Goal: Information Seeking & Learning: Find specific fact

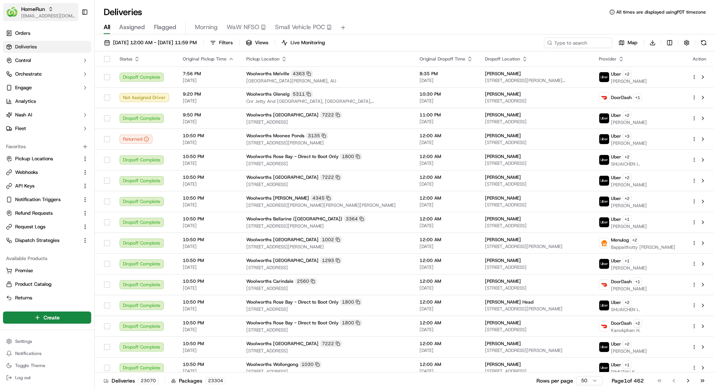
click at [44, 11] on span "HomeRun" at bounding box center [33, 9] width 24 height 8
type input "stop and shop"
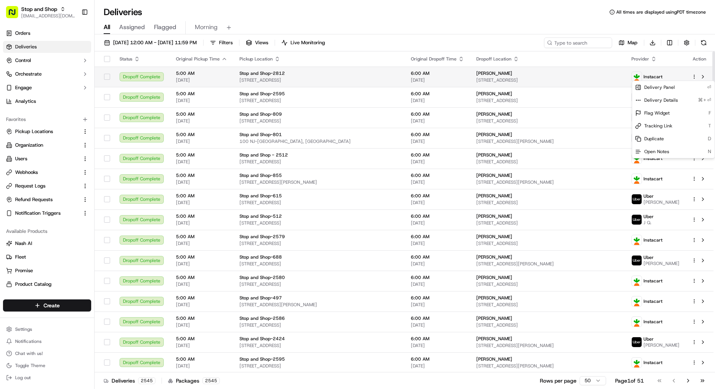
click at [696, 75] on html "Stop and Shop kareem@usenash.com Toggle Sidebar Orders Deliveries Control Orche…" at bounding box center [357, 194] width 715 height 389
click at [687, 103] on div "Delivery Details ⌘+⏎" at bounding box center [673, 100] width 82 height 13
click at [469, 205] on html "Stop and Shop kareem@usenash.com Toggle Sidebar Orders Deliveries Control Orche…" at bounding box center [357, 194] width 715 height 389
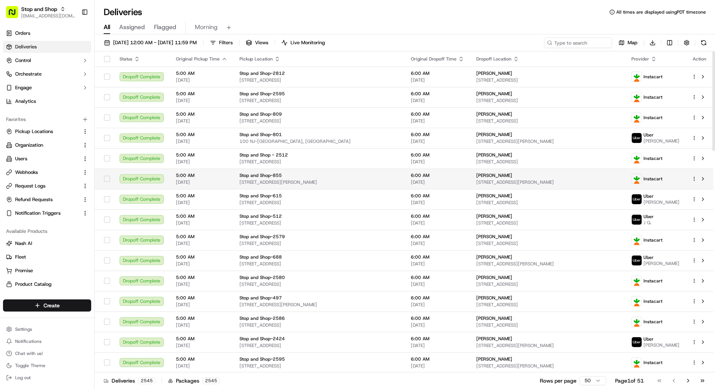
click at [695, 177] on html "Stop and Shop kareem@usenash.com Toggle Sidebar Orders Deliveries Control Orche…" at bounding box center [357, 194] width 715 height 389
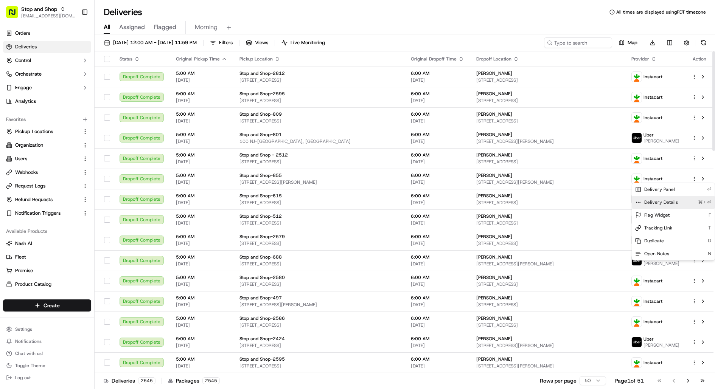
click at [681, 201] on div "Delivery Details ⌘+⏎" at bounding box center [673, 202] width 82 height 13
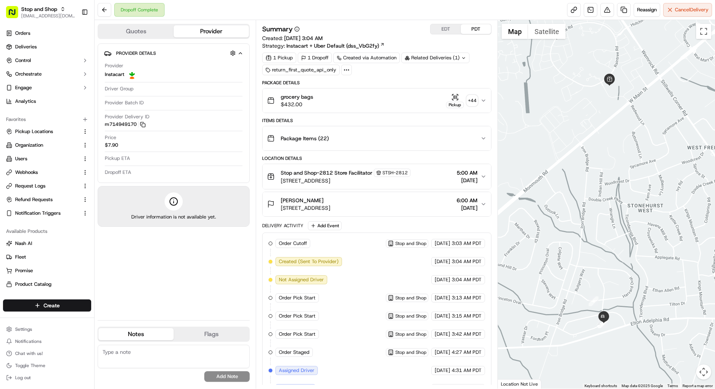
click at [422, 136] on div "Package Items ( 22 )" at bounding box center [373, 138] width 213 height 15
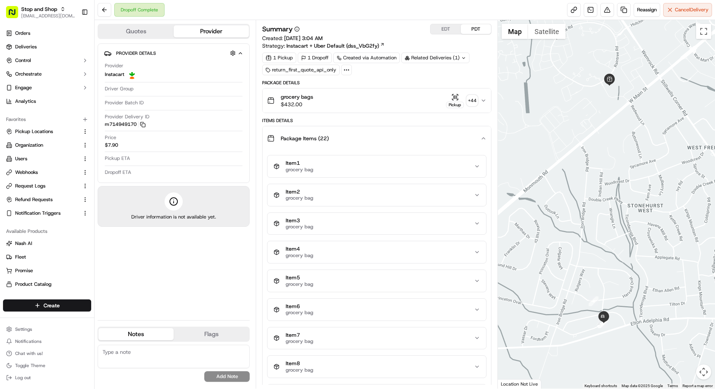
click at [411, 162] on div "Item 1 grocery bag" at bounding box center [373, 166] width 200 height 13
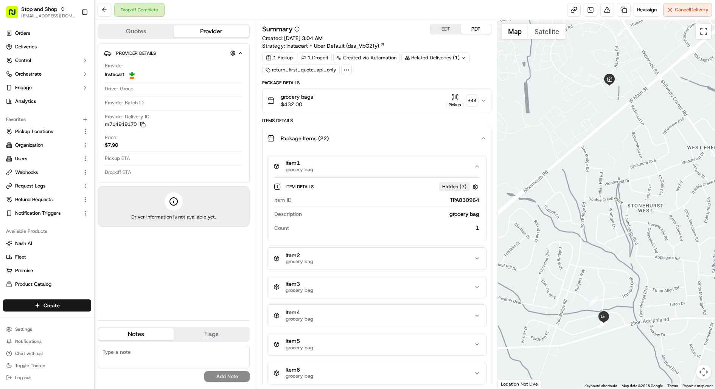
click at [411, 162] on div "Item 1 grocery bag" at bounding box center [373, 166] width 200 height 13
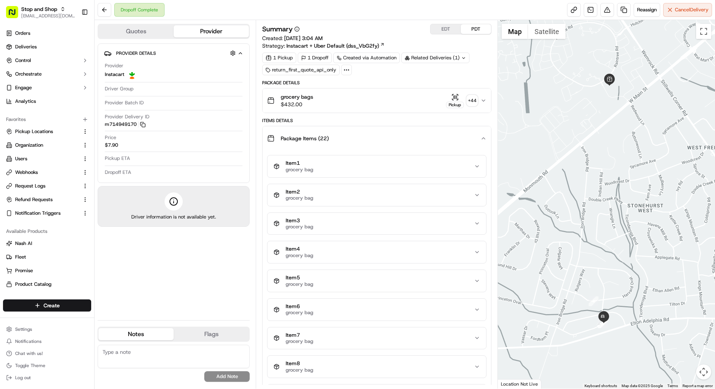
click at [474, 99] on div "+ 44" at bounding box center [472, 100] width 11 height 11
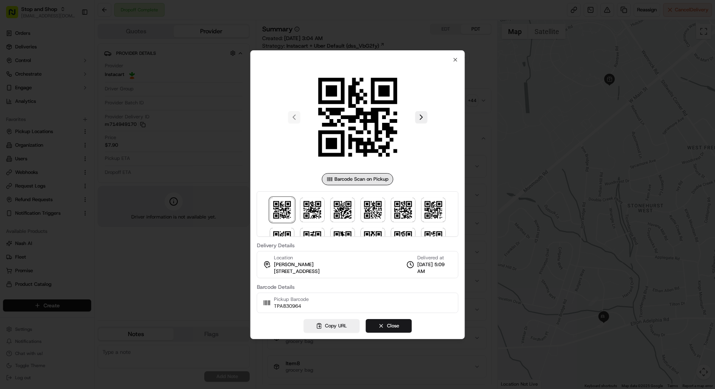
scroll to position [203, 0]
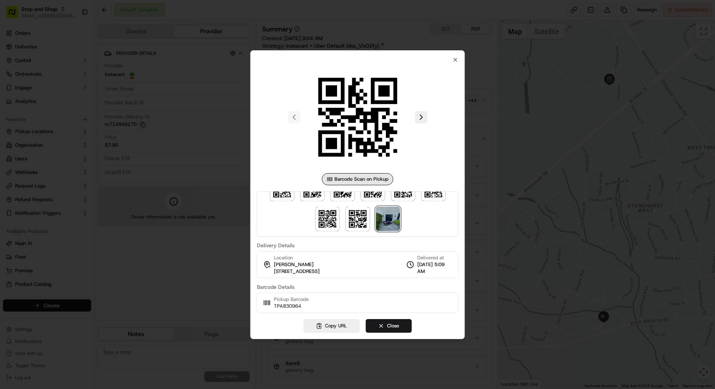
click at [387, 221] on img at bounding box center [388, 219] width 24 height 24
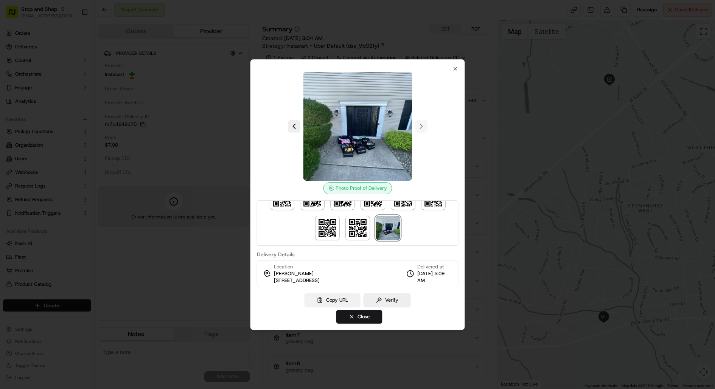
click at [334, 300] on button "Copy URL" at bounding box center [333, 301] width 56 height 14
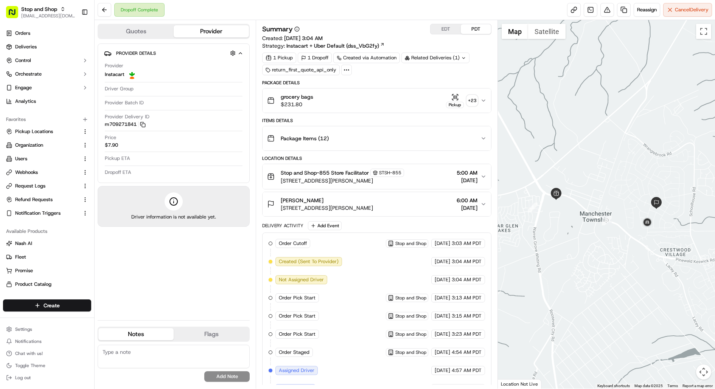
click at [473, 98] on div "+ 23" at bounding box center [472, 100] width 11 height 11
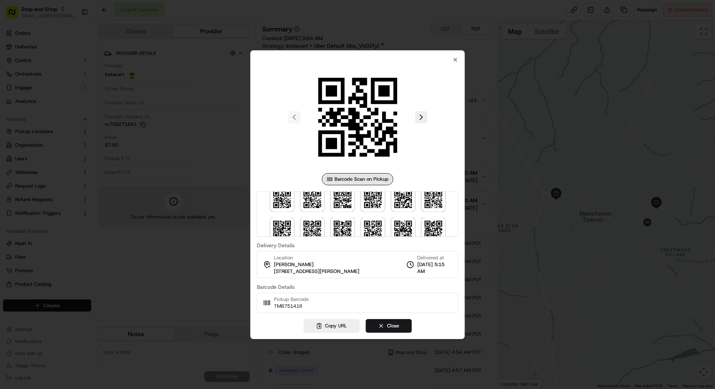
scroll to position [82, 0]
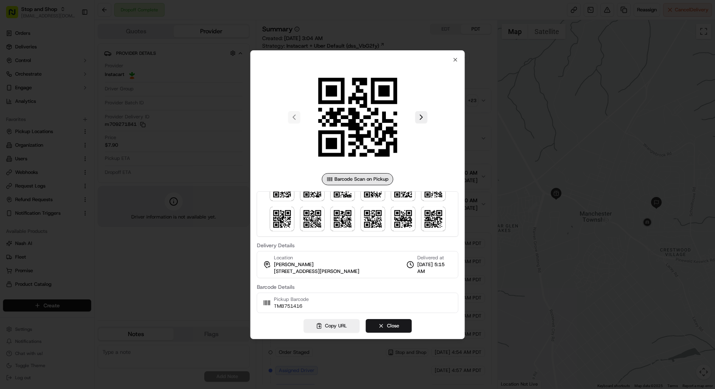
click at [482, 171] on div at bounding box center [357, 194] width 715 height 389
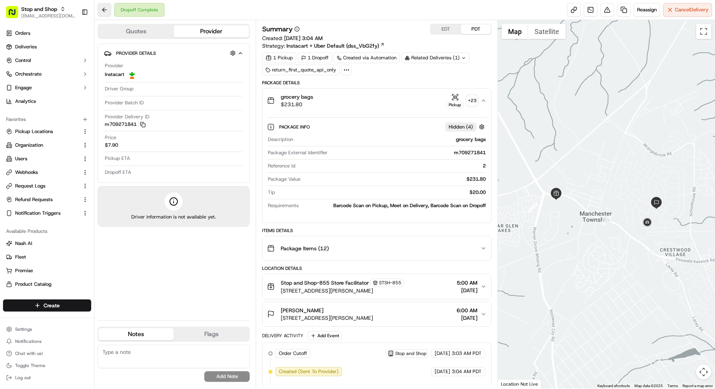
click at [101, 11] on button at bounding box center [105, 10] width 14 height 14
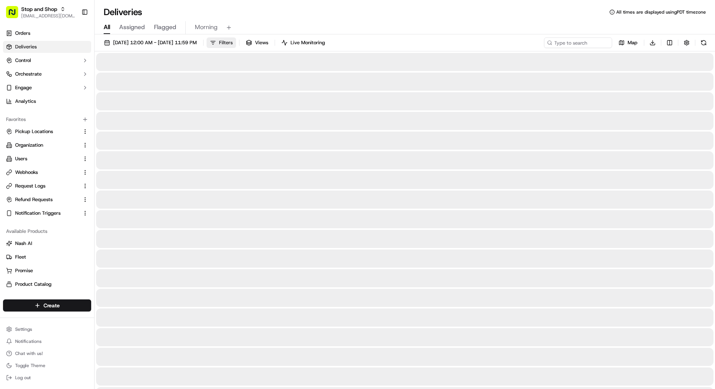
click at [233, 41] on span "Filters" at bounding box center [226, 42] width 14 height 7
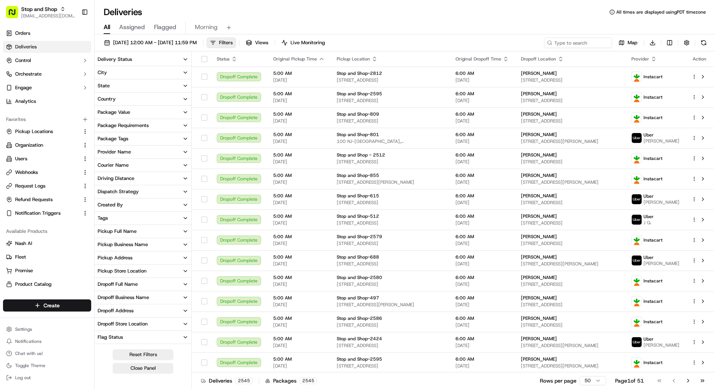
click at [139, 126] on div "Package Requirements" at bounding box center [123, 125] width 51 height 7
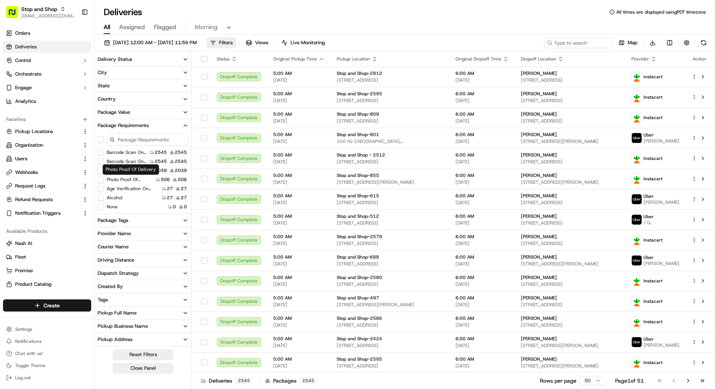
click at [131, 179] on label "Photo Proof Of Delivery" at bounding box center [130, 180] width 46 height 6
click at [104, 179] on button "Photo Proof Of Delivery" at bounding box center [101, 180] width 6 height 6
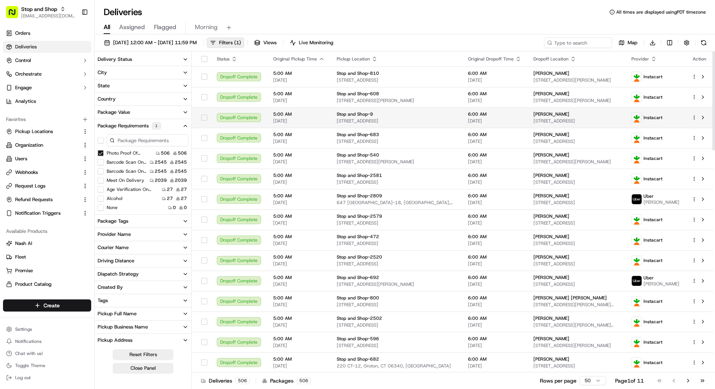
click at [572, 117] on div "Megan Kennedy 64 Hillview Rd, Holyoke, MA 01040, US" at bounding box center [576, 117] width 86 height 13
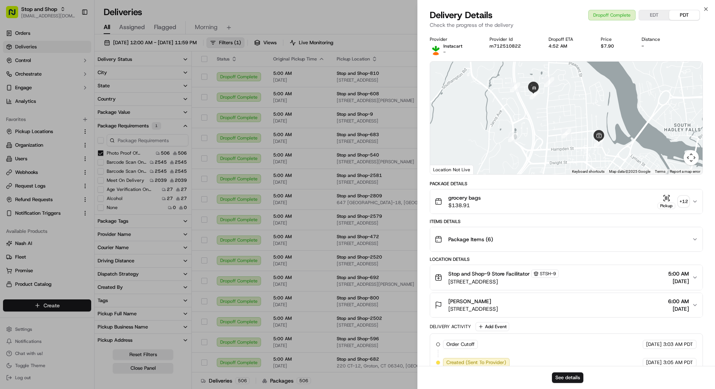
click at [572, 204] on div "+ 12" at bounding box center [683, 201] width 11 height 11
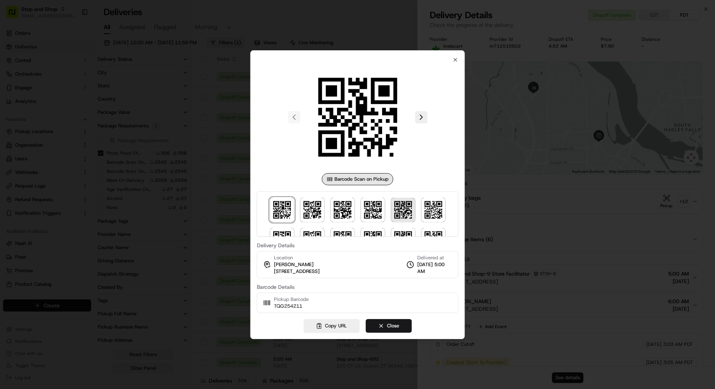
scroll to position [52, 0]
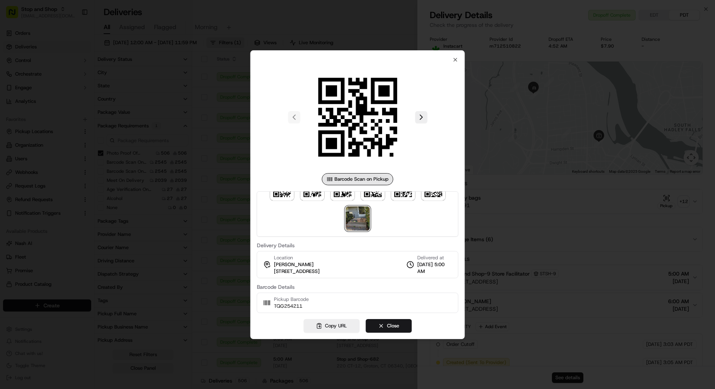
click at [356, 220] on img at bounding box center [357, 219] width 24 height 24
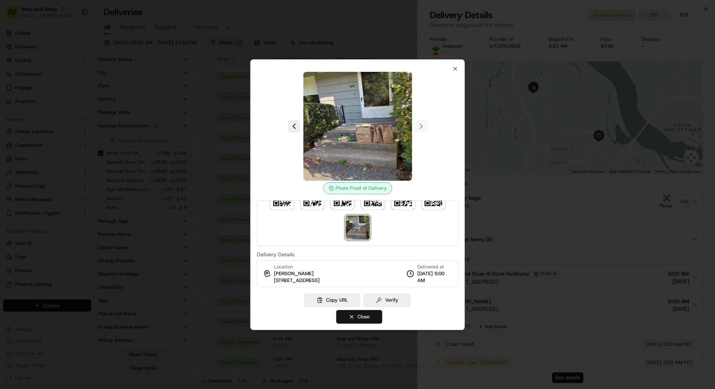
click at [360, 311] on button "Close" at bounding box center [359, 317] width 46 height 14
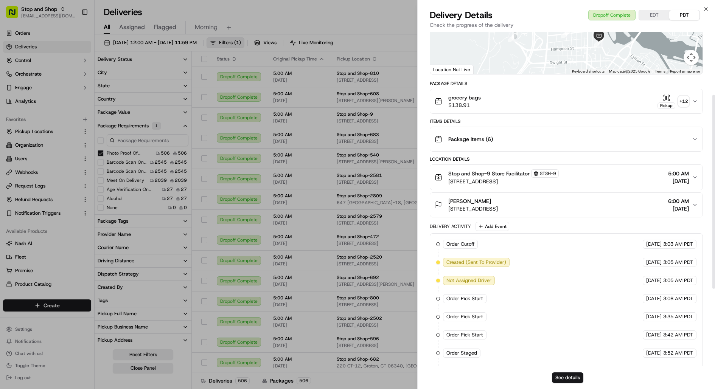
scroll to position [237, 0]
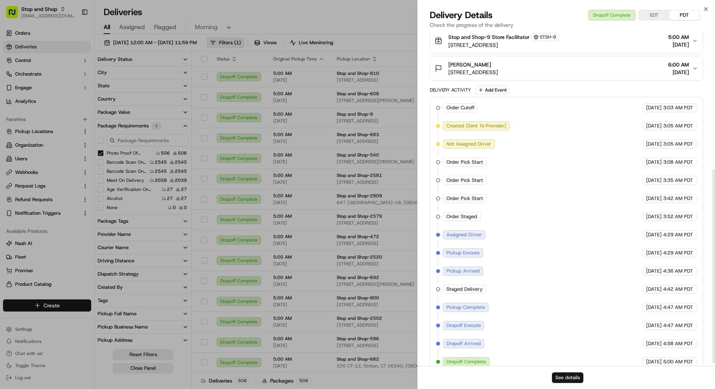
click at [566, 311] on button "See details" at bounding box center [567, 378] width 31 height 11
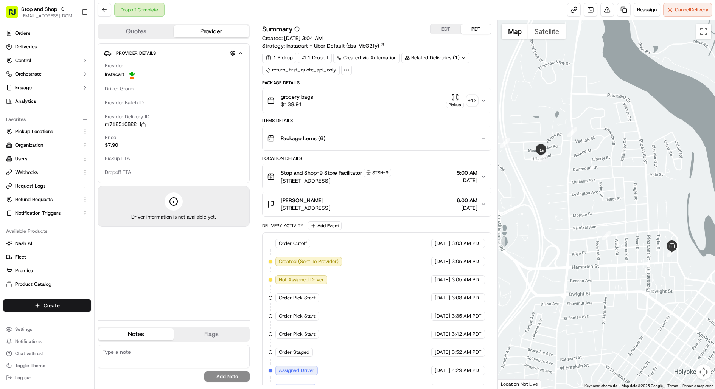
click at [471, 102] on div "+ 12" at bounding box center [472, 100] width 11 height 11
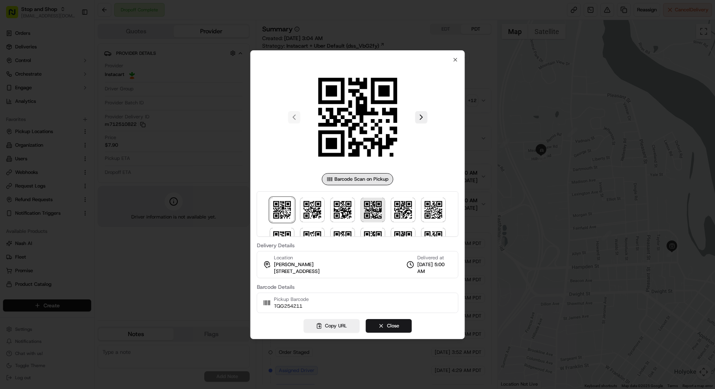
scroll to position [52, 0]
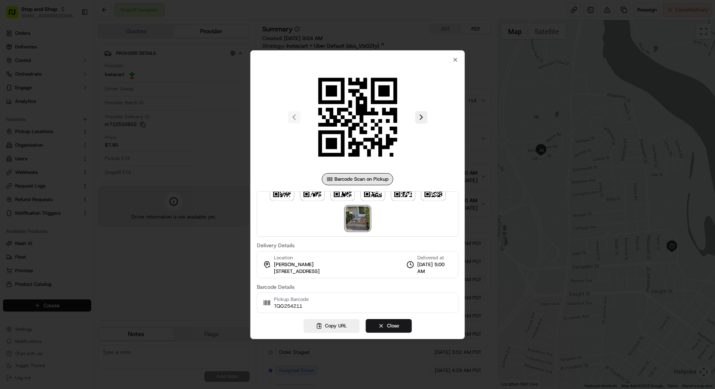
click at [360, 219] on img at bounding box center [357, 219] width 24 height 24
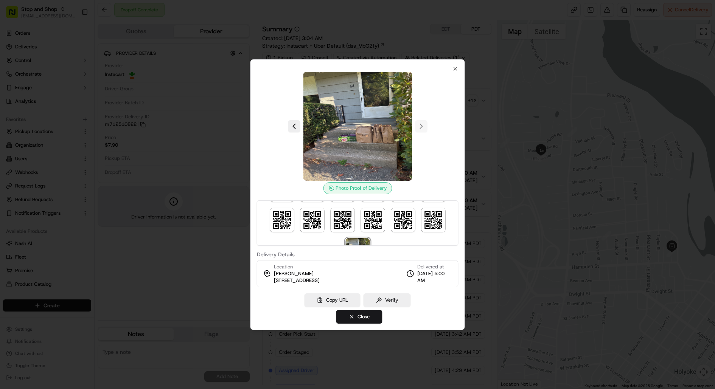
scroll to position [0, 0]
click at [505, 110] on div at bounding box center [357, 194] width 715 height 389
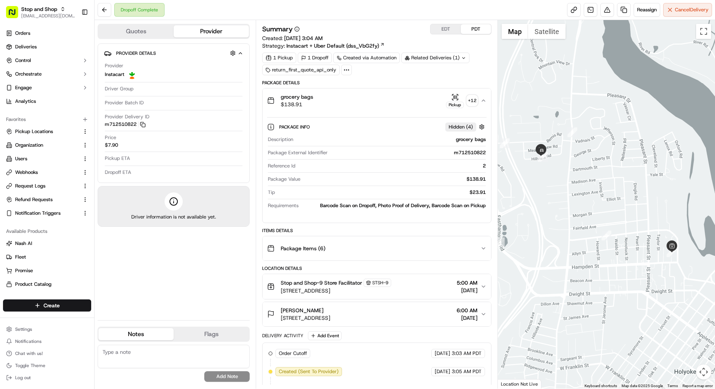
click at [388, 242] on div "Package Items ( 6 )" at bounding box center [373, 248] width 213 height 15
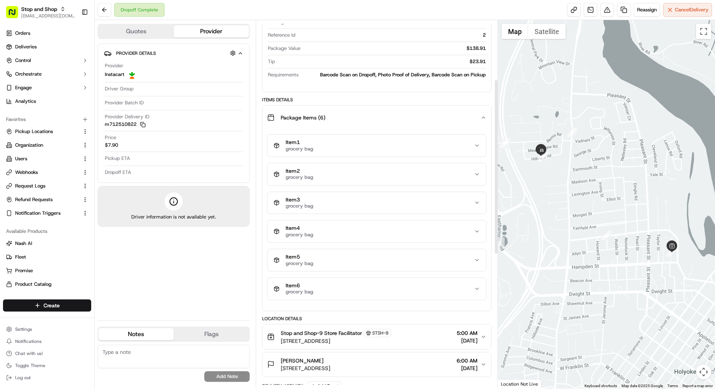
scroll to position [164, 0]
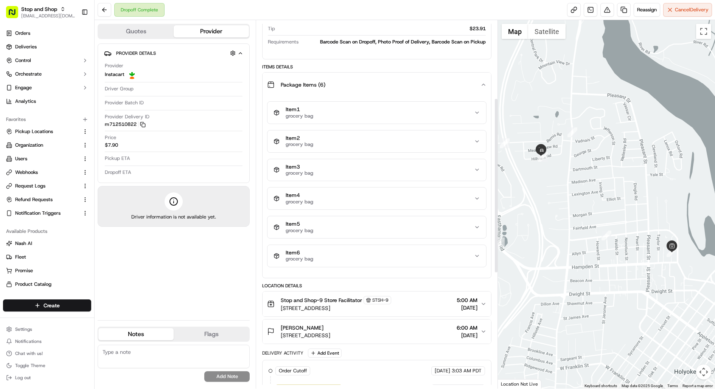
click at [388, 245] on button "Item 6 grocery bag" at bounding box center [376, 256] width 219 height 22
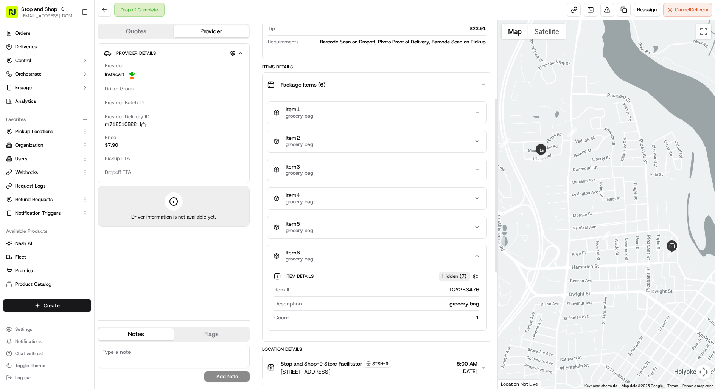
click at [389, 225] on div "Item 5 grocery bag" at bounding box center [373, 227] width 200 height 13
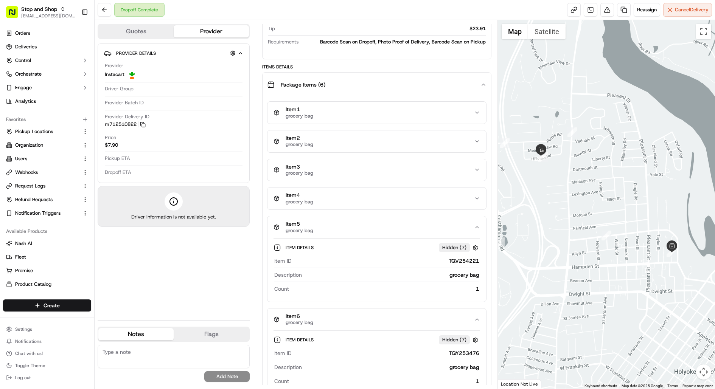
click at [396, 183] on div "Item 1 grocery bag Item 2 grocery bag Item 3 grocery bag Item 4 grocery bag Ite…" at bounding box center [376, 247] width 219 height 293
click at [392, 194] on div "Item 4 grocery bag" at bounding box center [373, 198] width 200 height 13
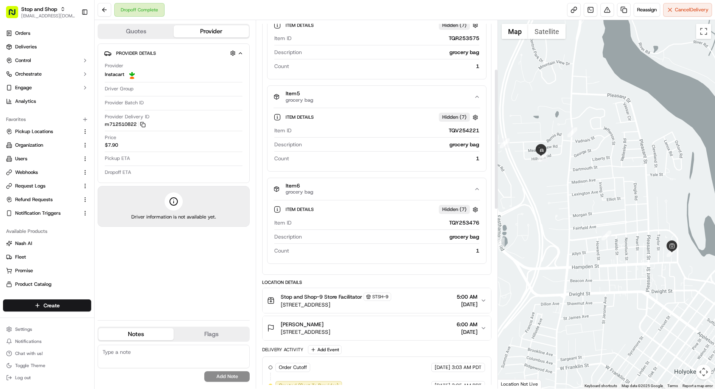
scroll to position [595, 0]
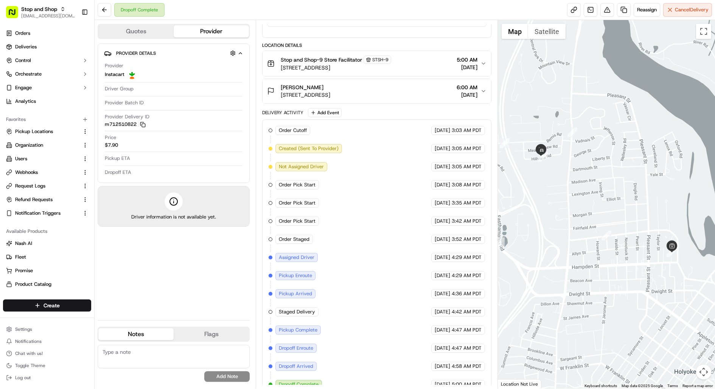
click at [442, 60] on div "Stop and Shop-9 Store Facilitator STSH-9 [STREET_ADDRESS] 5:00 AM [DATE]" at bounding box center [373, 64] width 213 height 16
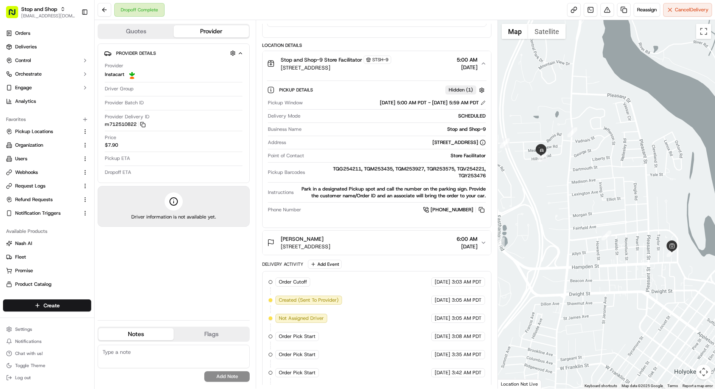
click at [439, 166] on div "TQG254211, TQM253435, TQM253927, TQR253575, TQV254221, TQY253476" at bounding box center [397, 173] width 178 height 14
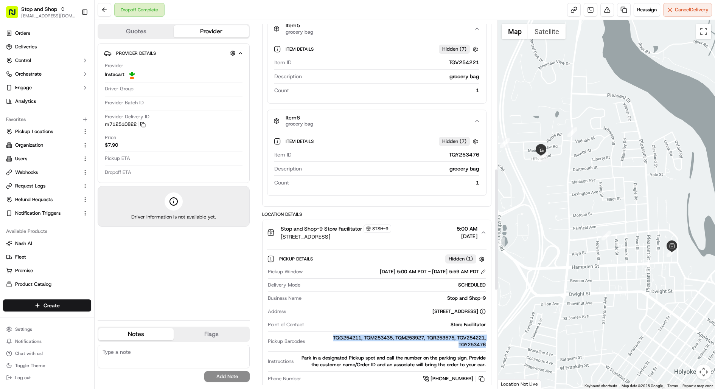
scroll to position [403, 0]
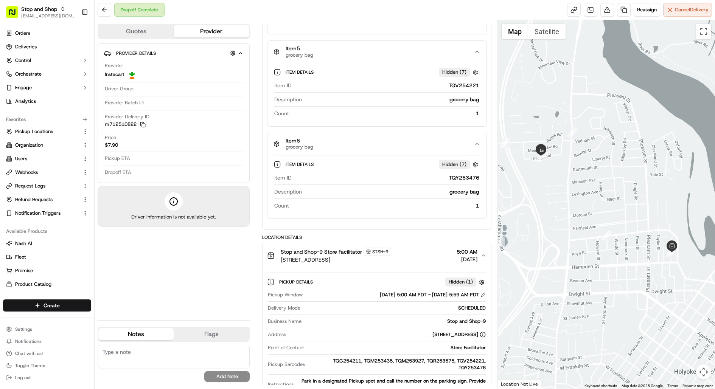
click at [465, 174] on div "TQY253476" at bounding box center [387, 178] width 185 height 8
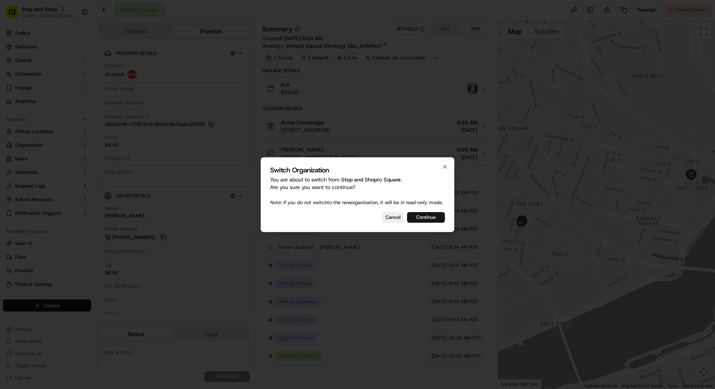
click at [440, 221] on button "Continue" at bounding box center [426, 217] width 38 height 11
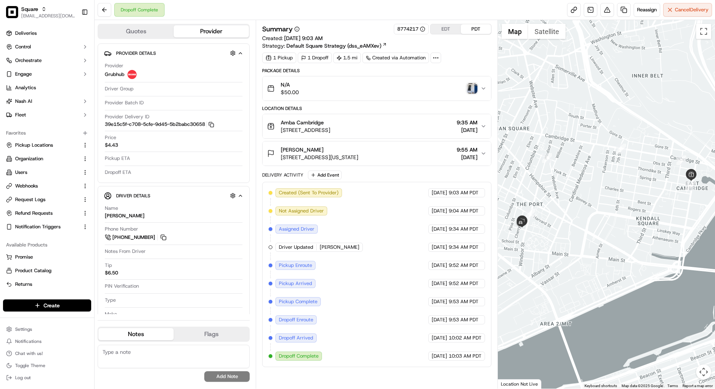
click at [473, 89] on img "button" at bounding box center [472, 88] width 11 height 11
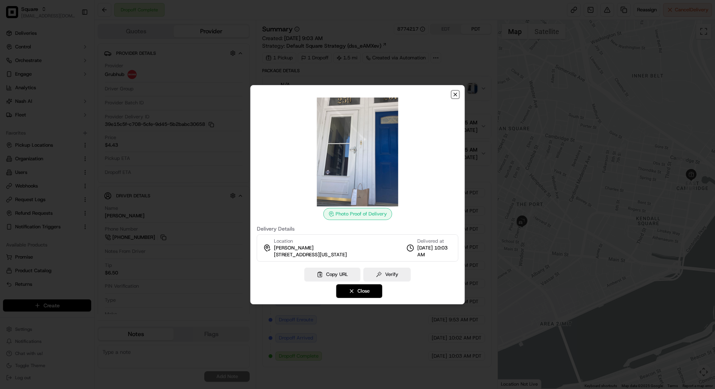
click at [455, 94] on icon "button" at bounding box center [455, 94] width 3 height 3
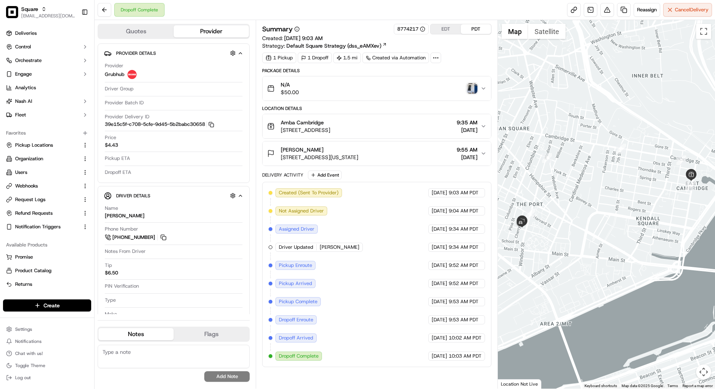
click at [473, 87] on img "button" at bounding box center [472, 88] width 11 height 11
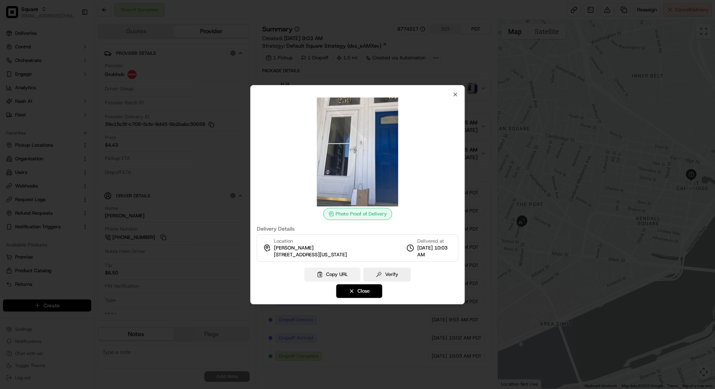
click at [328, 270] on button "Copy URL" at bounding box center [333, 275] width 56 height 14
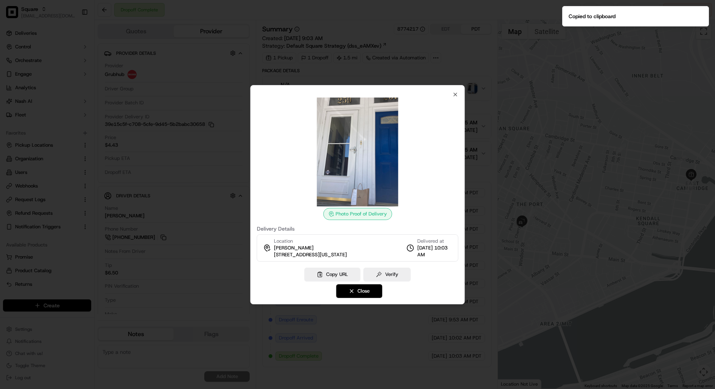
drag, startPoint x: 385, startPoint y: 253, endPoint x: 273, endPoint y: 254, distance: 112.0
click at [273, 254] on div "Location Ming-Tai Huh 259 Washington St, Cambridge, MA 02139, USA Delivered at …" at bounding box center [358, 248] width 202 height 27
copy span "259 Washington St, Cambridge, MA 02139, USA"
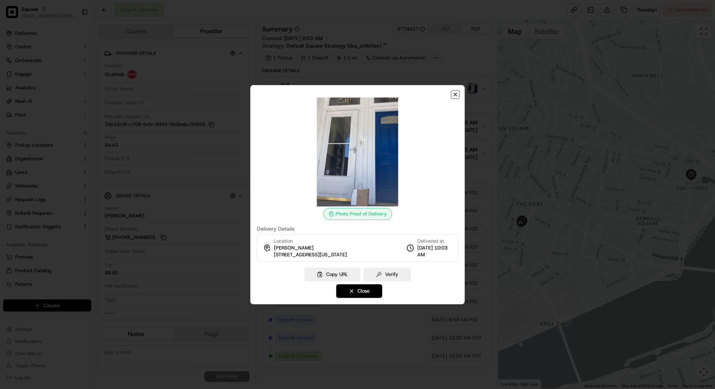
click at [454, 94] on icon "button" at bounding box center [455, 95] width 6 height 6
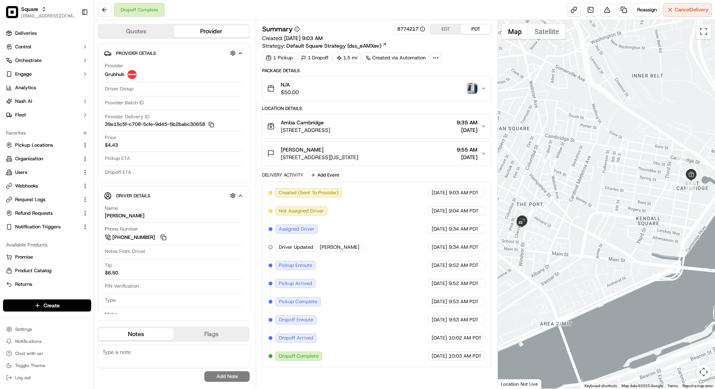
click at [472, 91] on img "button" at bounding box center [472, 88] width 11 height 11
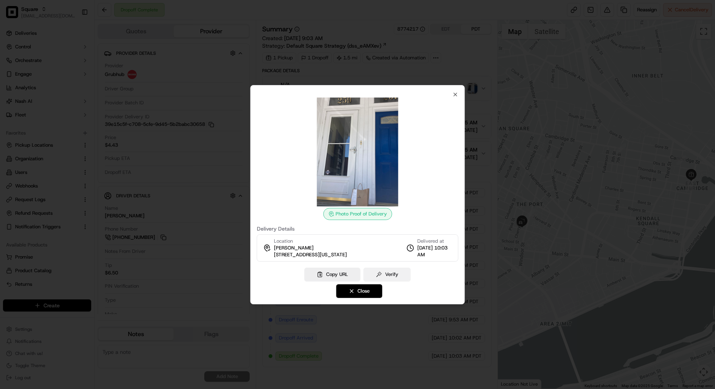
click at [386, 275] on button "Verify" at bounding box center [387, 275] width 47 height 14
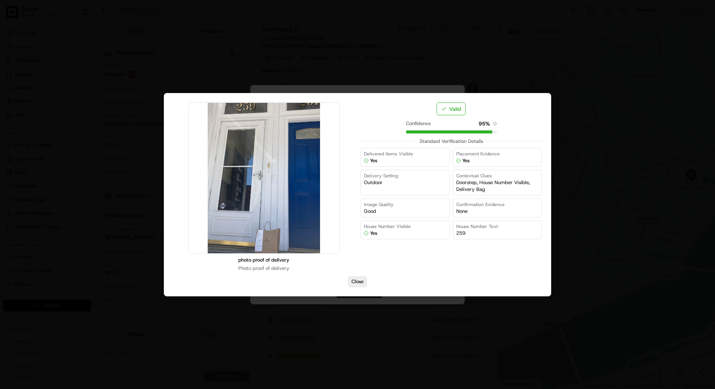
click at [354, 283] on button "Close" at bounding box center [357, 282] width 19 height 11
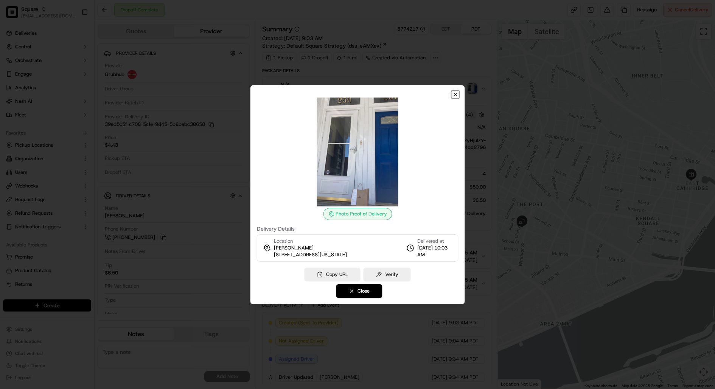
click at [455, 95] on icon "button" at bounding box center [455, 95] width 6 height 6
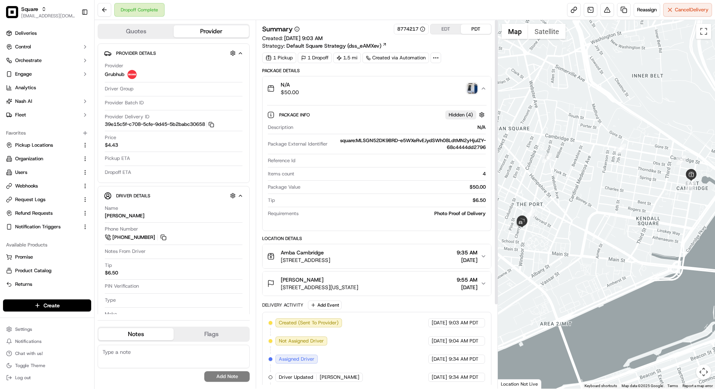
scroll to position [107, 0]
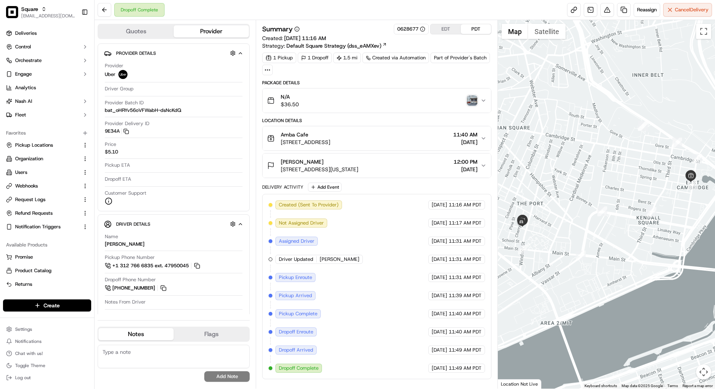
click at [473, 97] on img "button" at bounding box center [472, 100] width 11 height 11
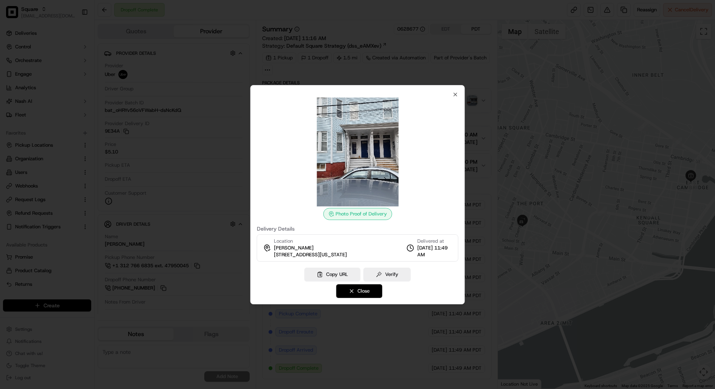
click at [348, 293] on button "Close" at bounding box center [359, 291] width 46 height 14
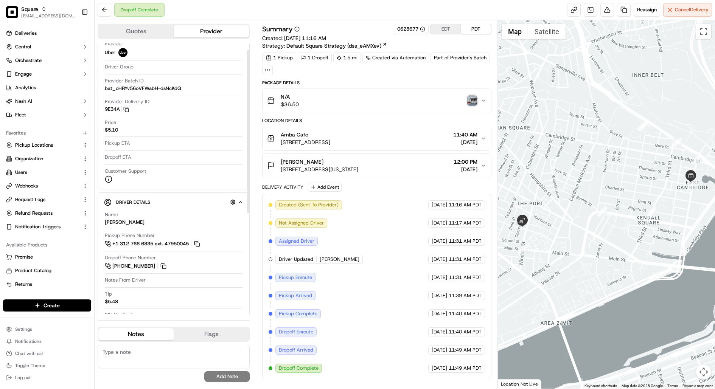
scroll to position [30, 0]
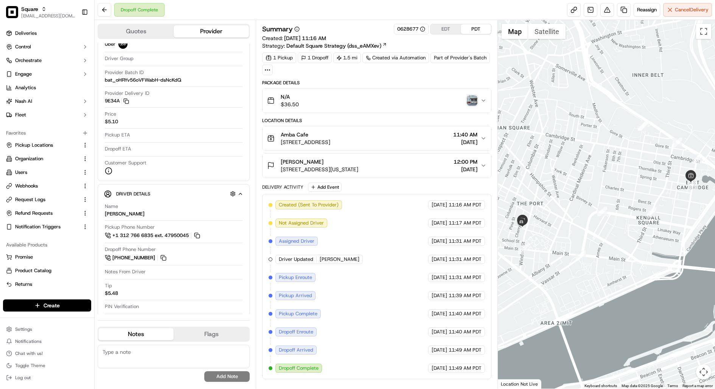
click at [472, 103] on img "button" at bounding box center [472, 100] width 11 height 11
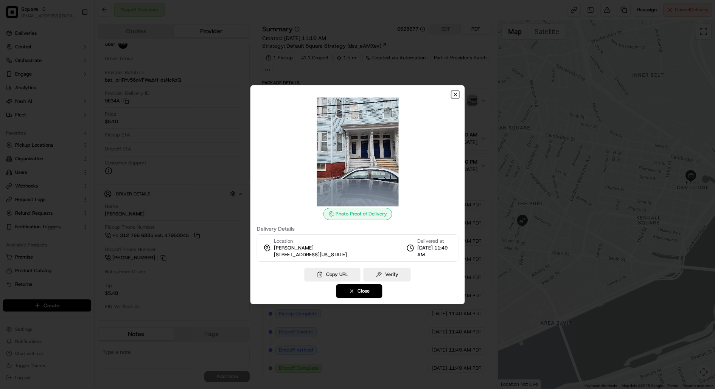
click at [453, 94] on icon "button" at bounding box center [455, 95] width 6 height 6
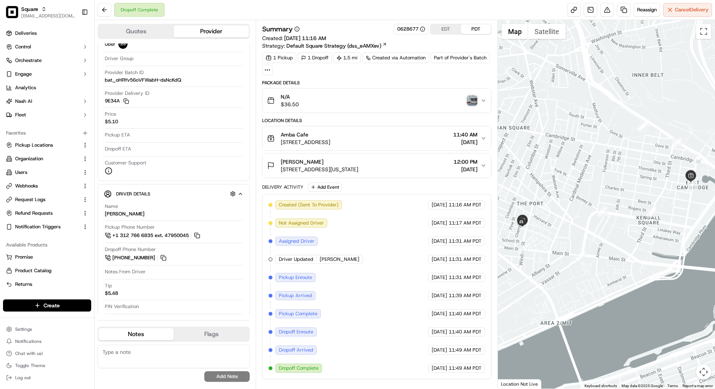
click at [418, 133] on div "Amba Cafe 57 First St, Cambridge, MA 02141, USA 11:40 AM 07/17/2025" at bounding box center [373, 138] width 213 height 15
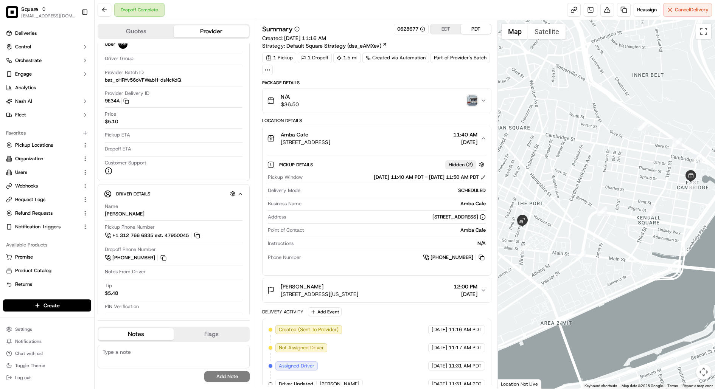
click at [474, 101] on img "button" at bounding box center [472, 100] width 11 height 11
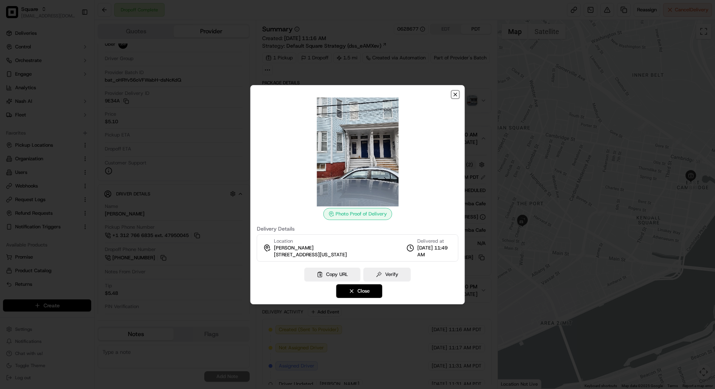
click at [456, 93] on icon "button" at bounding box center [455, 95] width 6 height 6
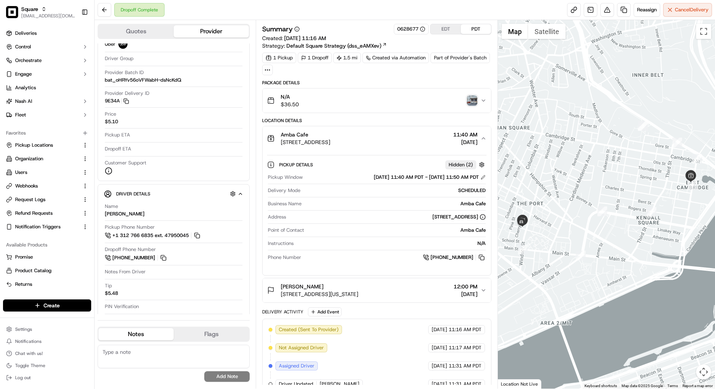
click at [403, 138] on div "Amba Cafe 57 First St, Cambridge, MA 02141, USA 11:40 AM 07/17/2025" at bounding box center [373, 138] width 213 height 15
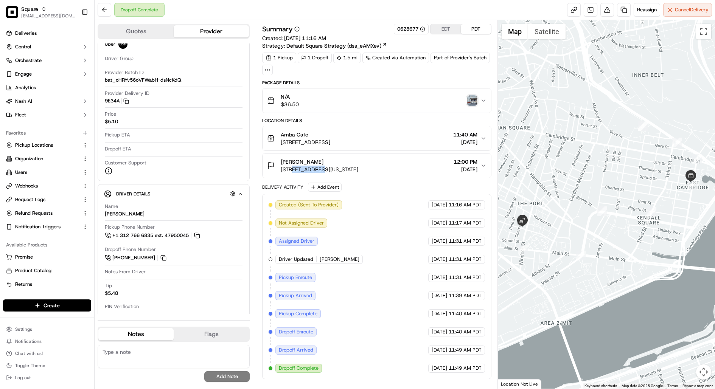
drag, startPoint x: 322, startPoint y: 169, endPoint x: 294, endPoint y: 169, distance: 27.2
click at [294, 169] on span "259 Washington St, Cambridge, MA 02139, USA" at bounding box center [320, 170] width 78 height 8
copy span "Washington"
click at [475, 104] on img "button" at bounding box center [472, 100] width 11 height 11
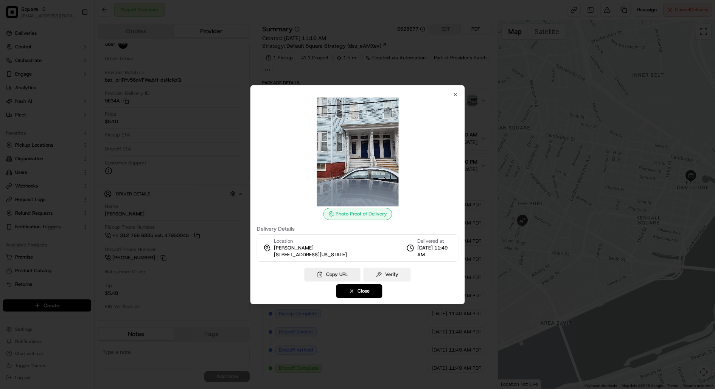
click at [385, 269] on button "Verify" at bounding box center [387, 275] width 47 height 14
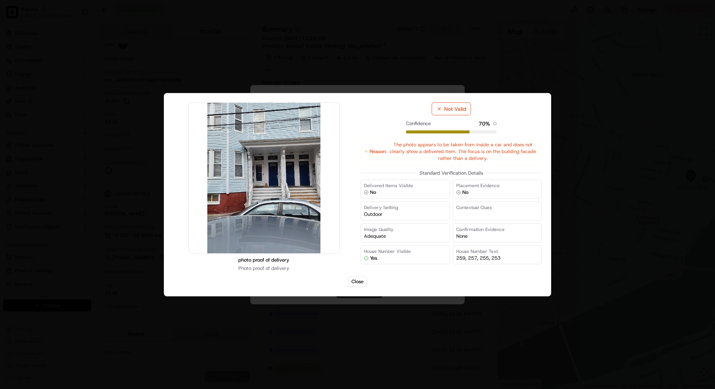
click at [592, 222] on div at bounding box center [357, 194] width 715 height 389
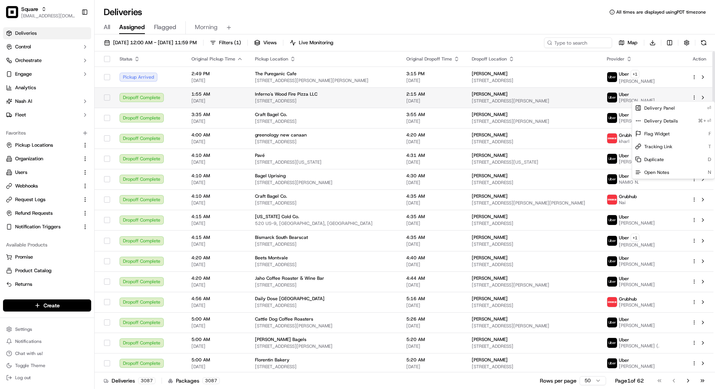
click at [695, 96] on html "Square kareem@usenash.com Toggle Sidebar Deliveries Control Orchestrate Engage …" at bounding box center [357, 194] width 715 height 389
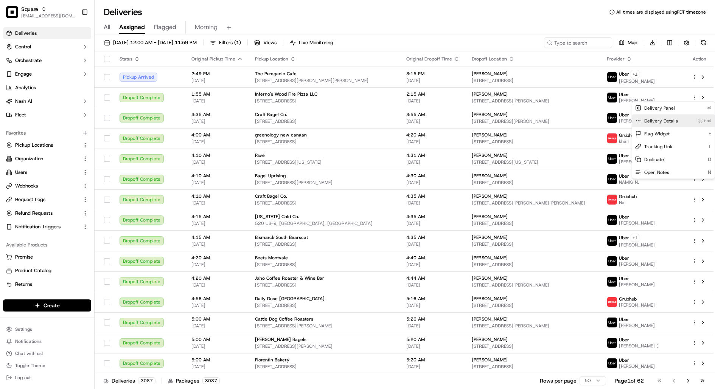
click at [676, 121] on div "Delivery Details ⌘+⏎" at bounding box center [673, 121] width 82 height 13
click at [41, 11] on html "Square kareem@usenash.com Toggle Sidebar Deliveries Control Orchestrate Engage …" at bounding box center [357, 194] width 715 height 389
click at [40, 12] on div "Square" at bounding box center [48, 9] width 54 height 8
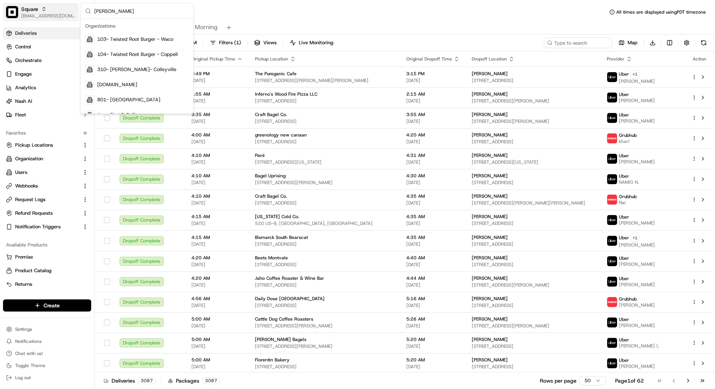
type input "coles"
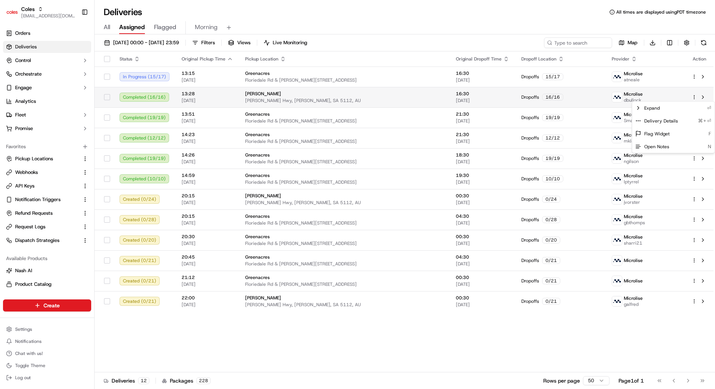
click at [695, 98] on html "Coles kareem@usenash.com Toggle Sidebar Orders Deliveries Control Orchestrate E…" at bounding box center [357, 194] width 715 height 389
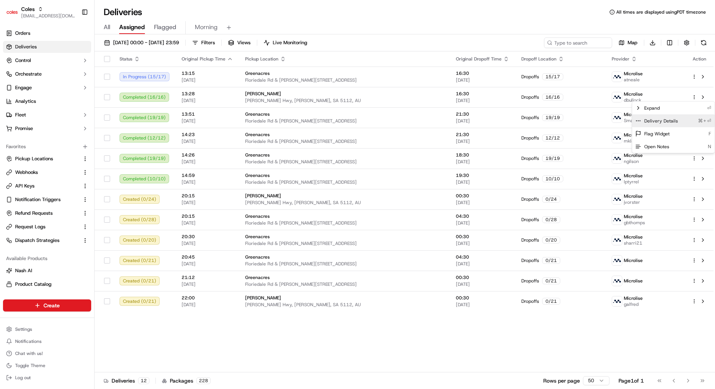
click at [684, 118] on div "Delivery Details ⌘+⏎" at bounding box center [673, 121] width 82 height 13
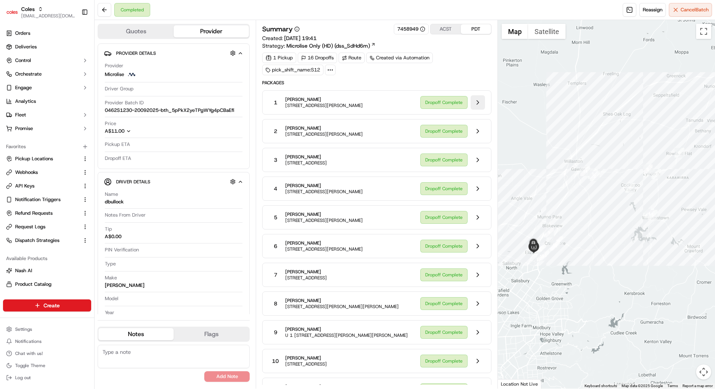
click at [477, 105] on button at bounding box center [478, 102] width 14 height 14
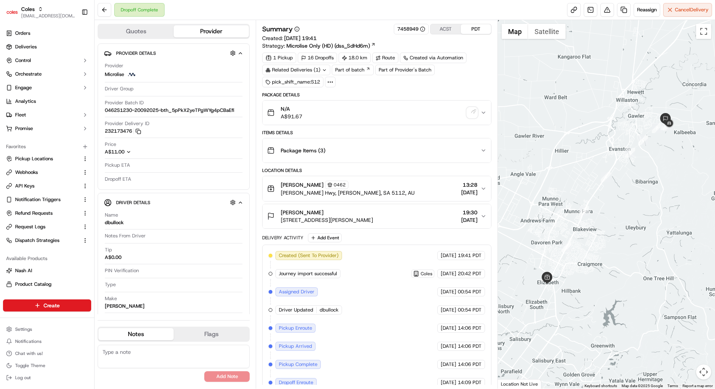
click at [331, 79] on icon at bounding box center [330, 82] width 7 height 7
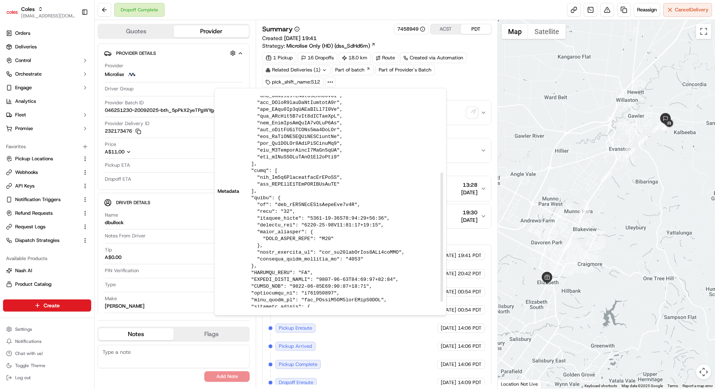
scroll to position [135, 0]
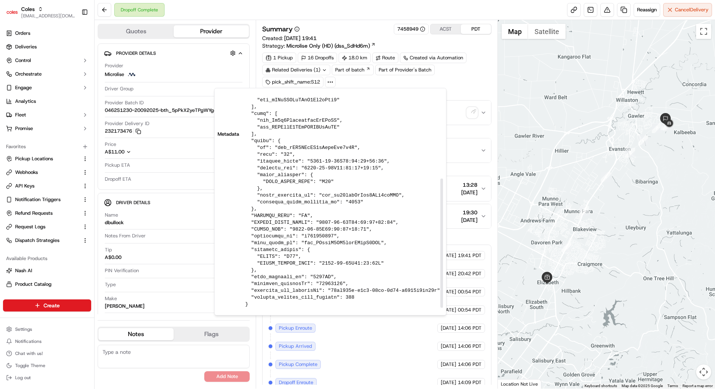
click at [291, 278] on pre at bounding box center [344, 134] width 198 height 347
click at [291, 284] on pre at bounding box center [344, 134] width 198 height 347
copy pre "delivery_addressId"
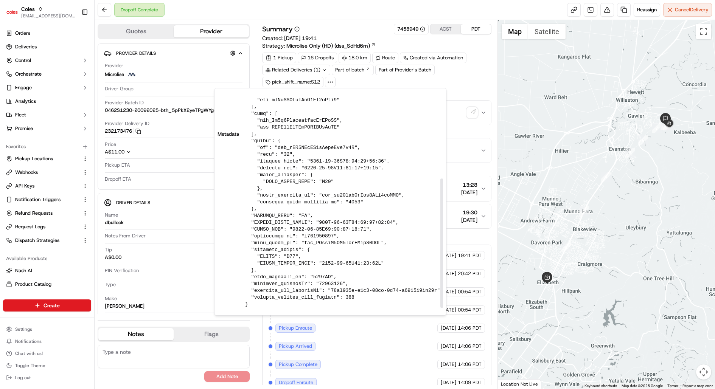
click at [295, 281] on pre at bounding box center [344, 134] width 198 height 347
copy pre "delivery_addressId"
